Goal: Transaction & Acquisition: Purchase product/service

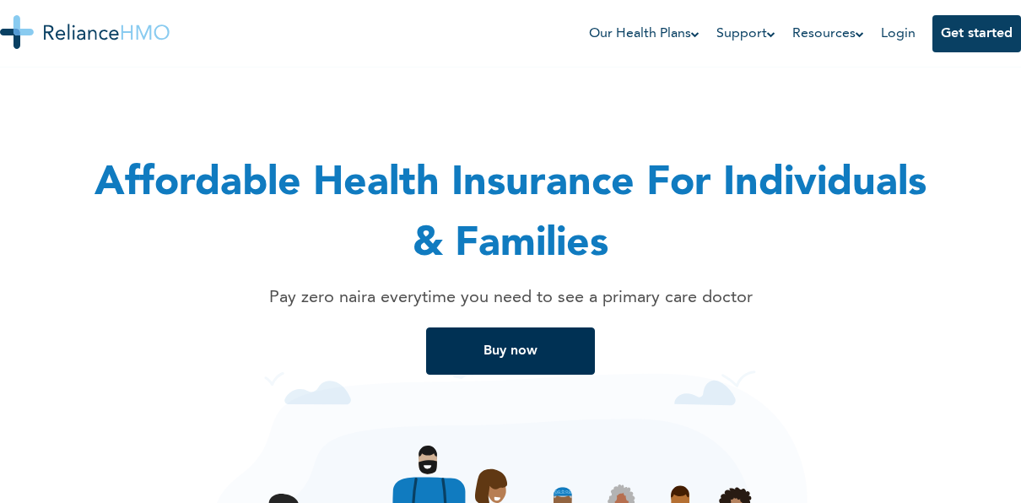
click at [512, 362] on button "Buy now" at bounding box center [510, 350] width 169 height 47
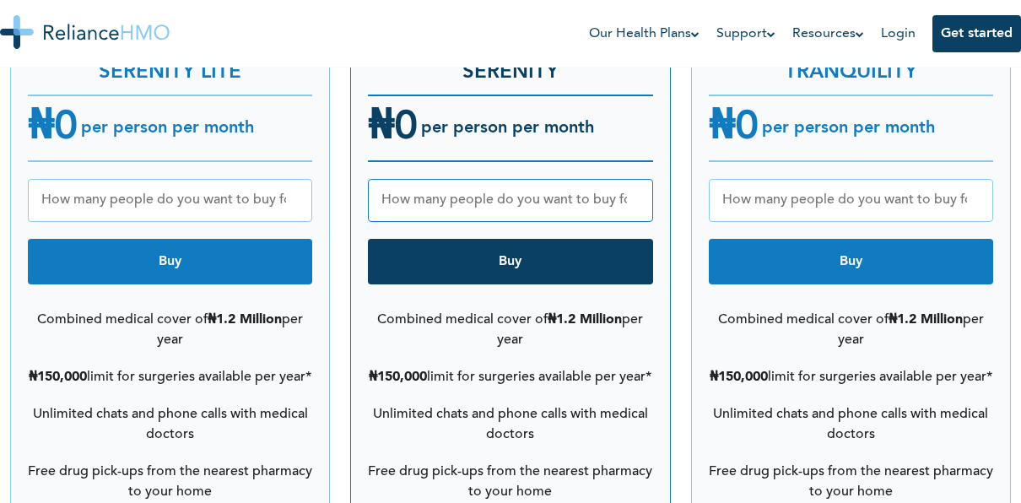
scroll to position [2296, 0]
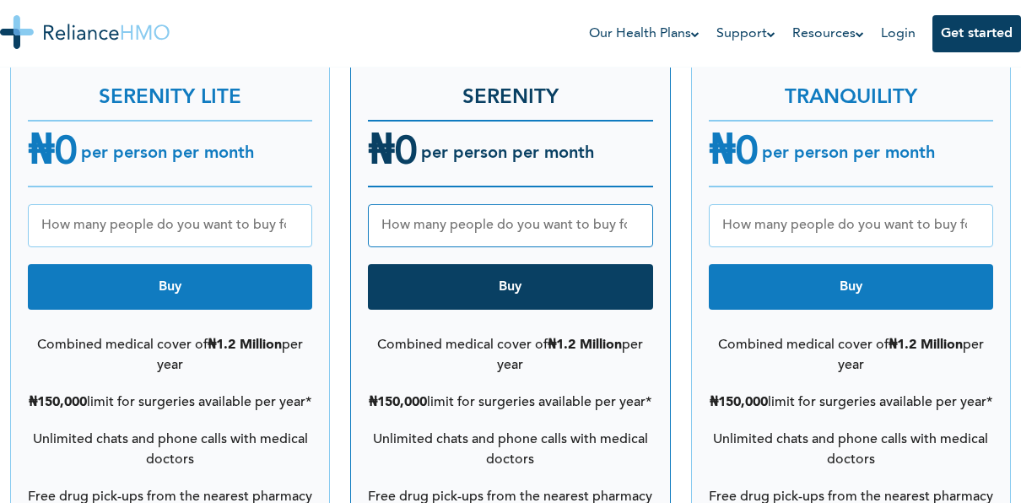
click at [225, 208] on input "number" at bounding box center [170, 225] width 284 height 43
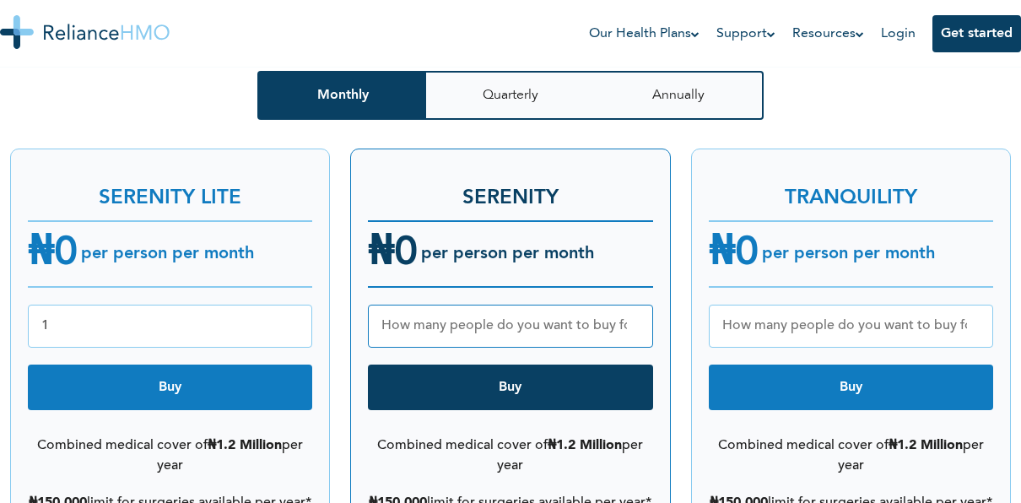
scroll to position [2212, 0]
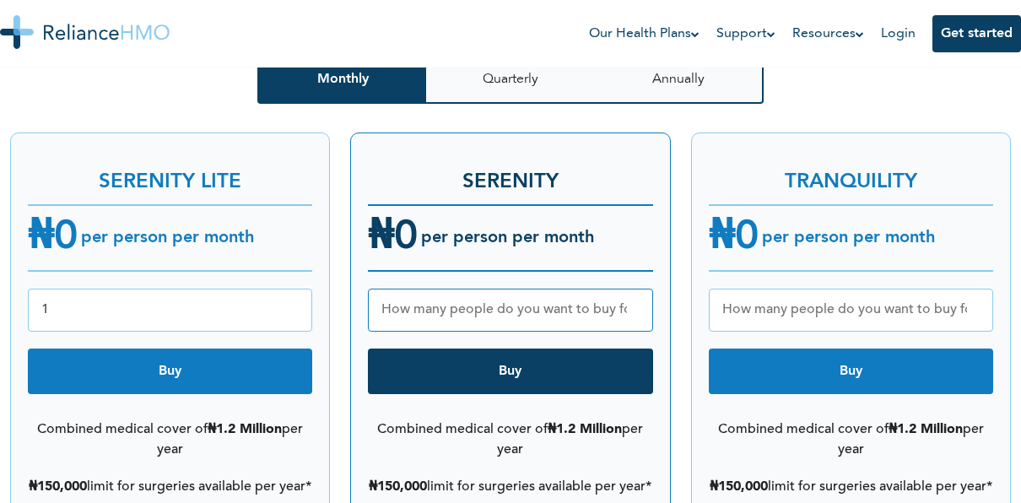
type input "1"
click at [245, 348] on button "Buy" at bounding box center [170, 371] width 284 height 46
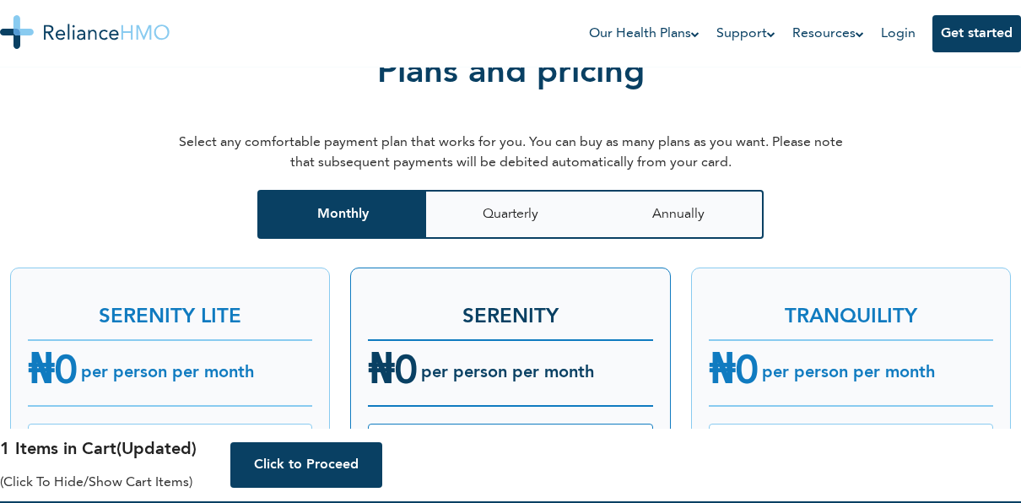
scroll to position [2043, 0]
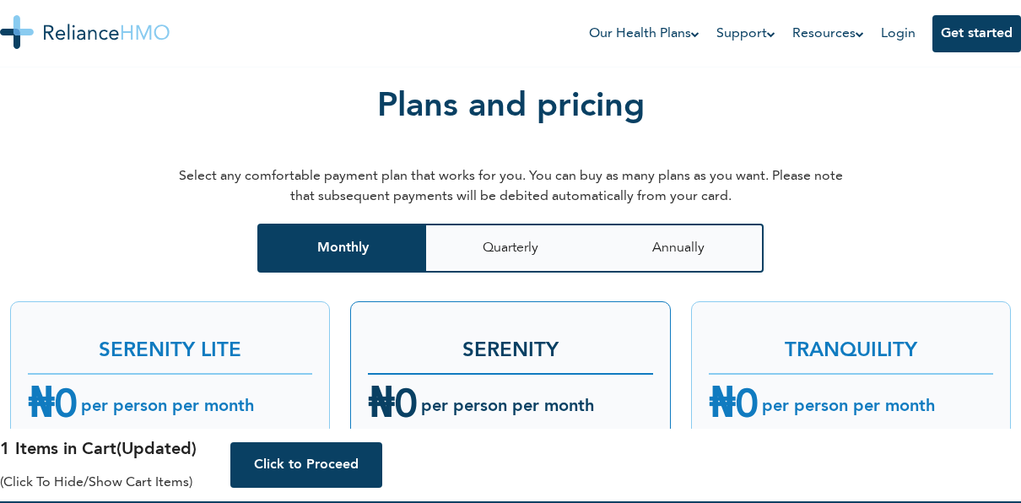
click at [208, 396] on h6 "per person per month" at bounding box center [166, 406] width 176 height 20
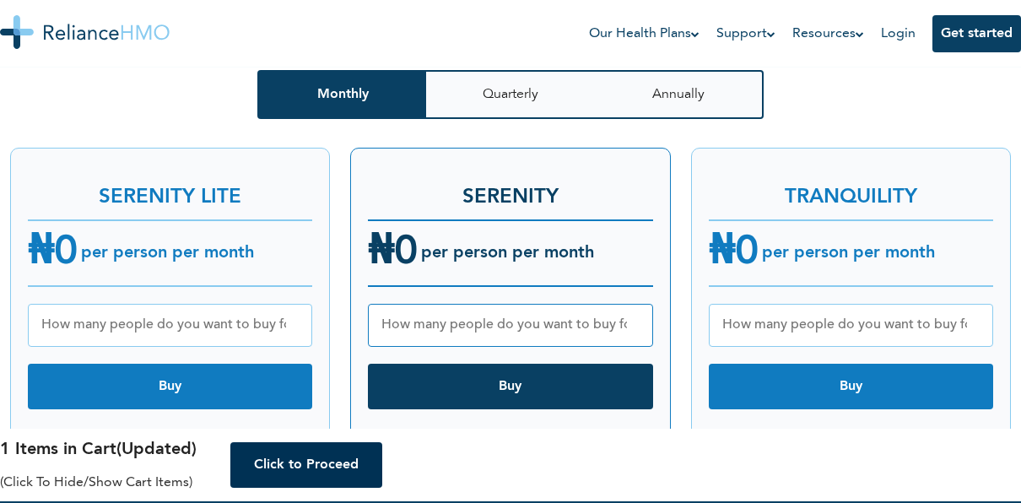
scroll to position [2212, 0]
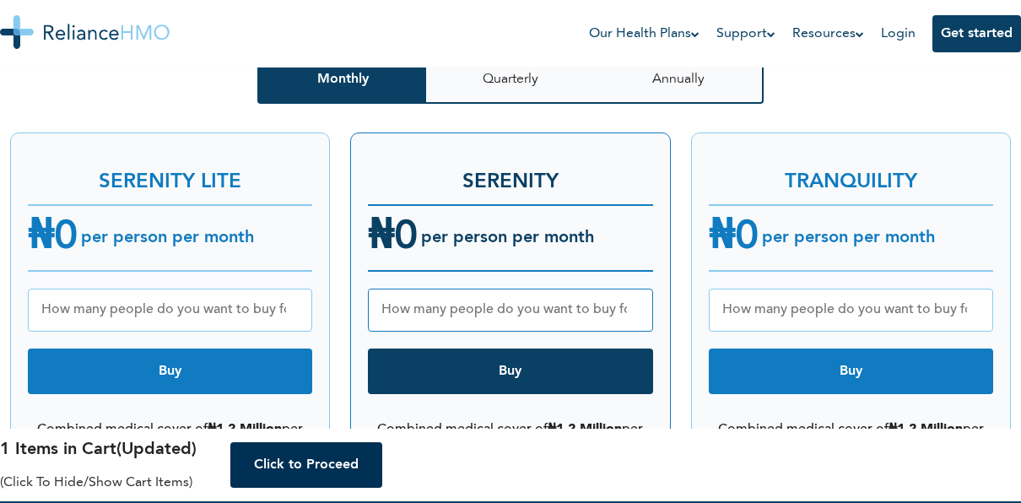
click at [293, 460] on button "Click to Proceed" at bounding box center [306, 465] width 152 height 46
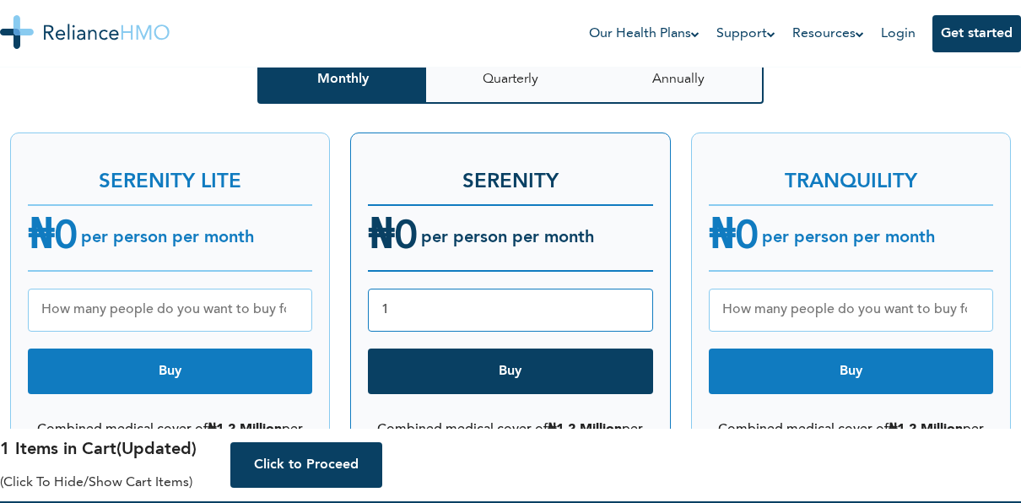
type input "1"
click at [632, 289] on input "1" at bounding box center [510, 310] width 284 height 43
click at [291, 289] on input "1" at bounding box center [170, 310] width 284 height 43
type input "2"
click at [291, 289] on input "2" at bounding box center [170, 310] width 284 height 43
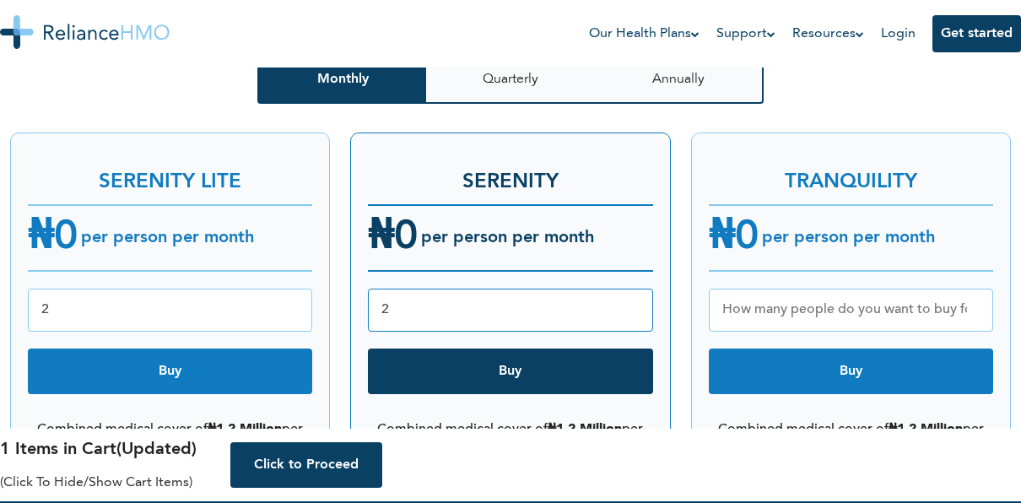
click at [628, 289] on input "2" at bounding box center [510, 310] width 284 height 43
click at [628, 289] on input "3" at bounding box center [510, 310] width 284 height 43
type input "2"
click at [632, 295] on input "2" at bounding box center [510, 310] width 284 height 43
click at [971, 289] on input "1" at bounding box center [851, 310] width 284 height 43
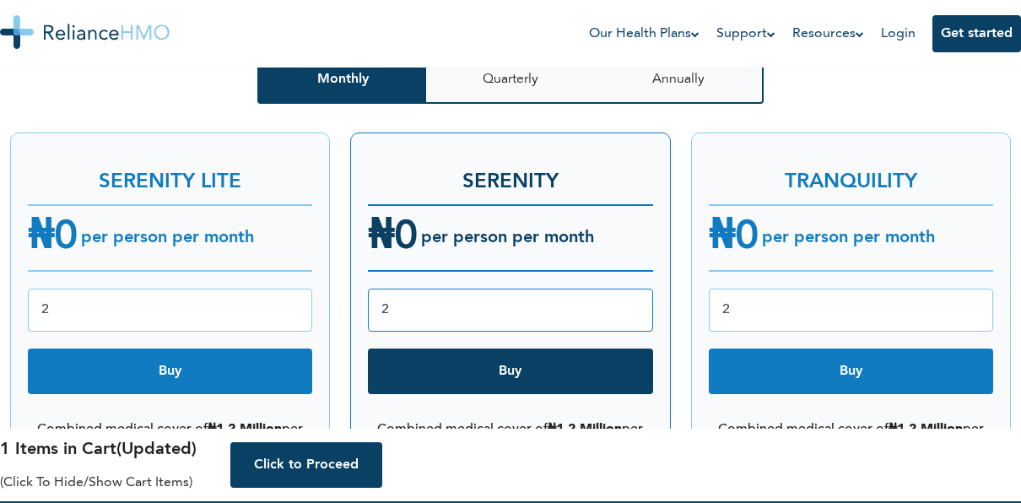
type input "2"
click at [971, 289] on input "2" at bounding box center [851, 310] width 284 height 43
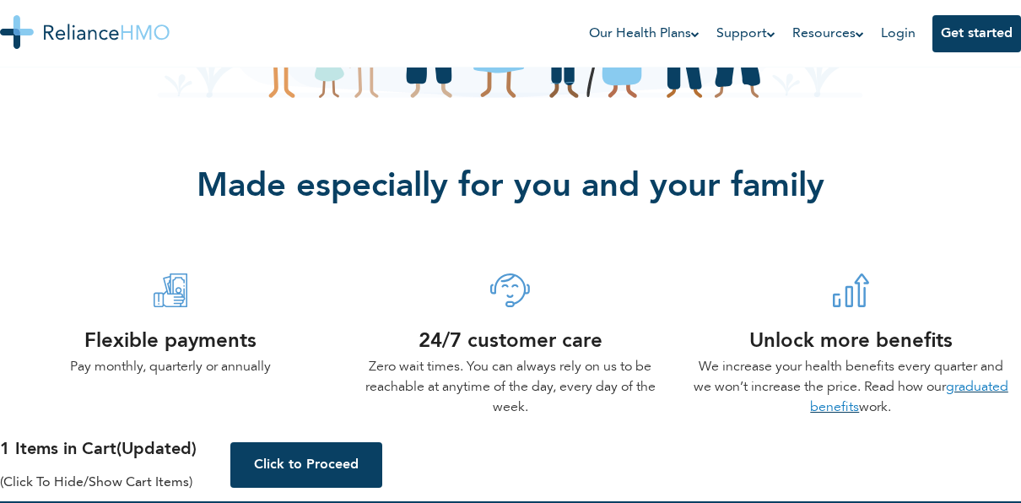
scroll to position [356, 0]
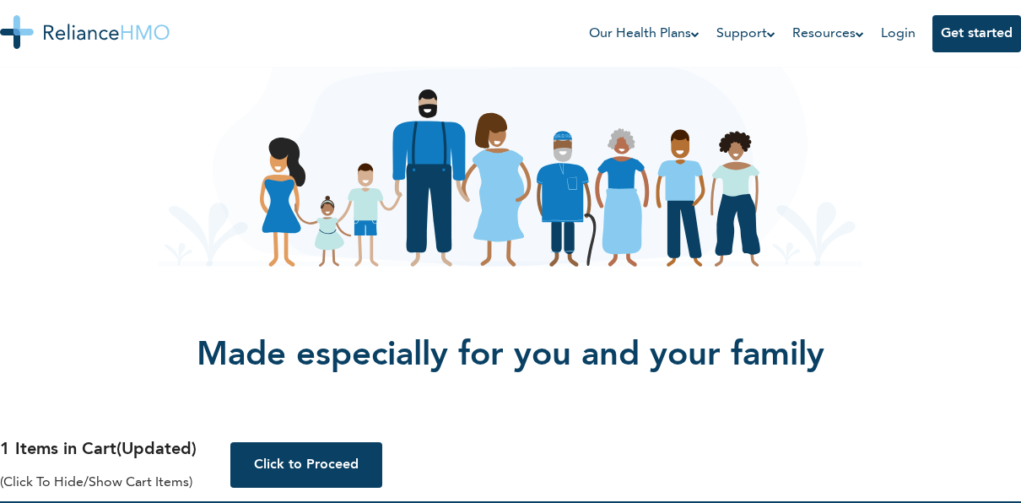
click at [122, 138] on div "Affordable Health Insurance For Individuals & Families Pay zero naira everytime…" at bounding box center [510, 0] width 1000 height 540
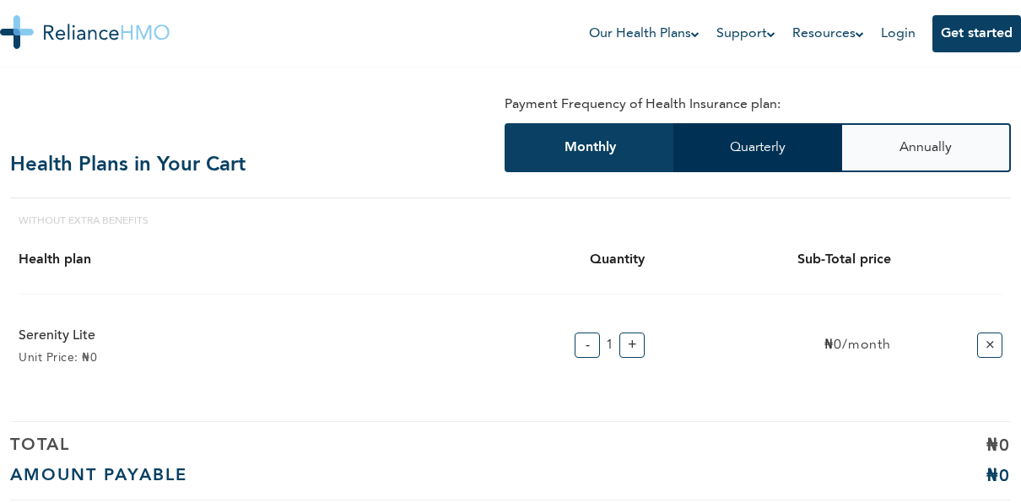
click at [785, 147] on button "Quarterly" at bounding box center [757, 147] width 169 height 49
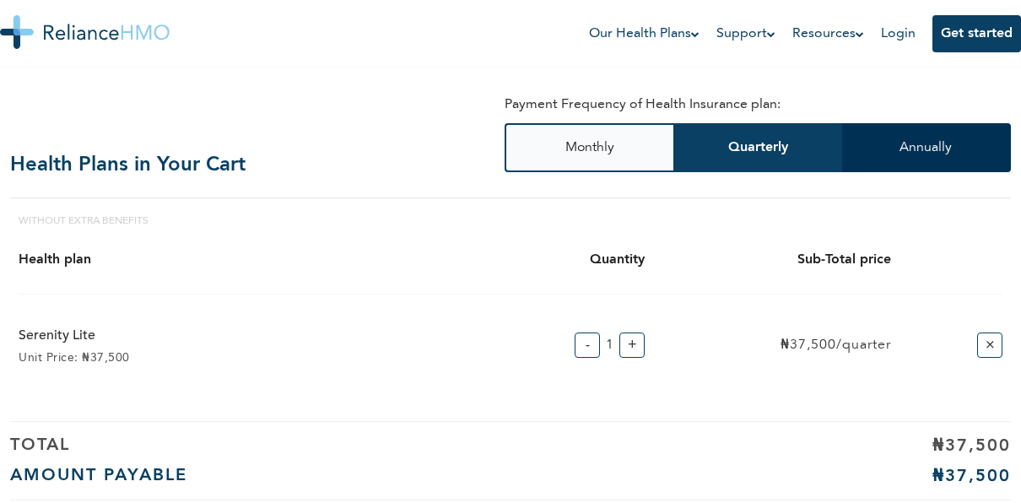
click at [891, 150] on button "Annually" at bounding box center [926, 147] width 169 height 49
